Goal: Find specific page/section: Find specific page/section

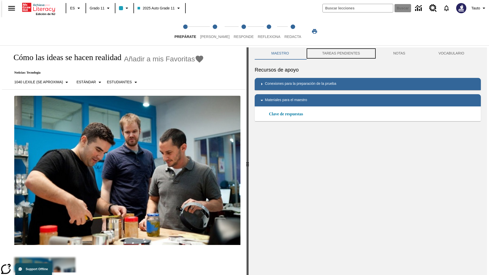
click at [341, 54] on button "TAREAS PENDIENTES" at bounding box center [341, 53] width 71 height 12
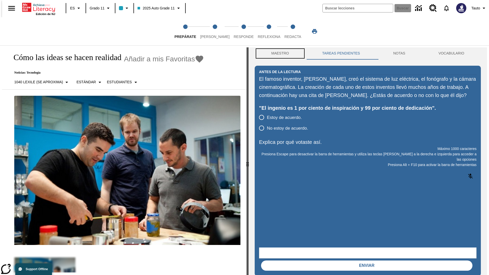
scroll to position [0, 0]
click at [279, 54] on button "Maestro" at bounding box center [280, 53] width 51 height 12
